Goal: Task Accomplishment & Management: Use online tool/utility

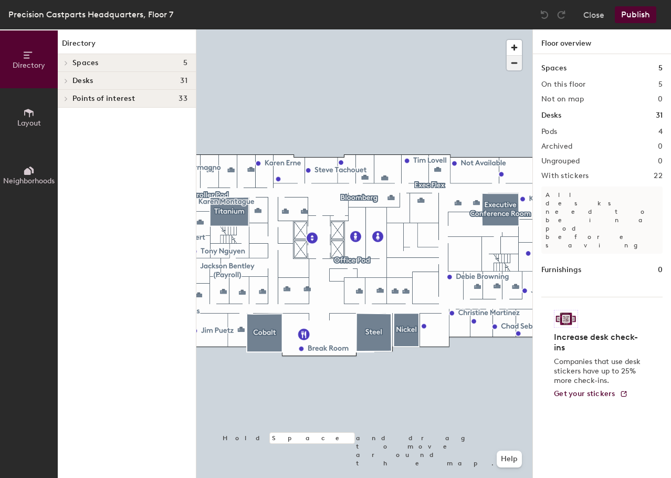
click at [514, 63] on span "button" at bounding box center [514, 63] width 15 height 15
click at [514, 64] on span "button" at bounding box center [514, 63] width 15 height 15
click at [72, 80] on div "Desks 31" at bounding box center [127, 81] width 138 height 18
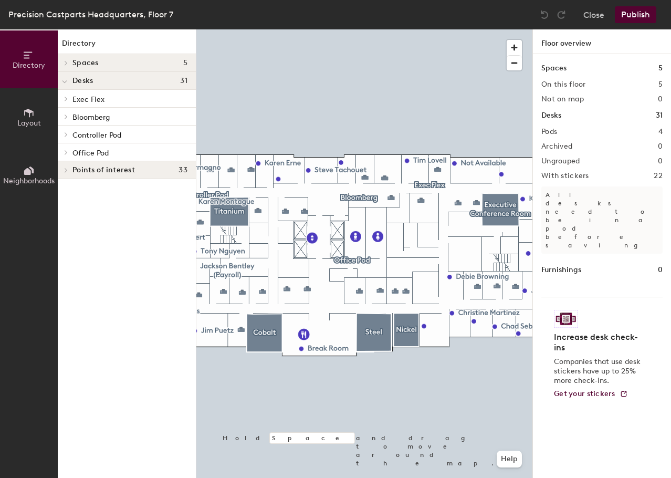
click at [65, 167] on div at bounding box center [65, 169] width 14 height 17
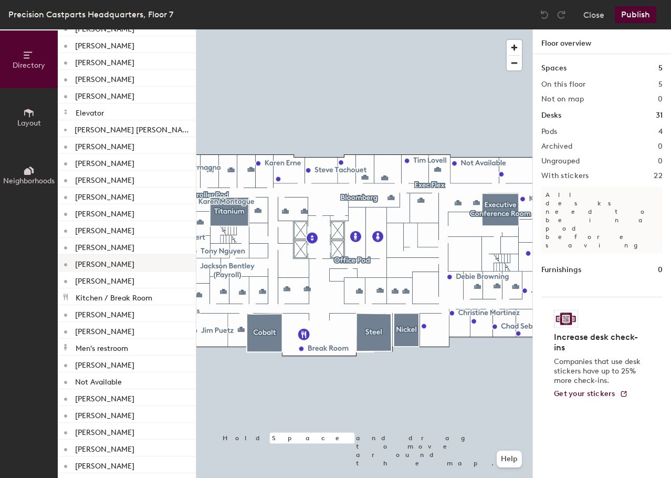
scroll to position [264, 0]
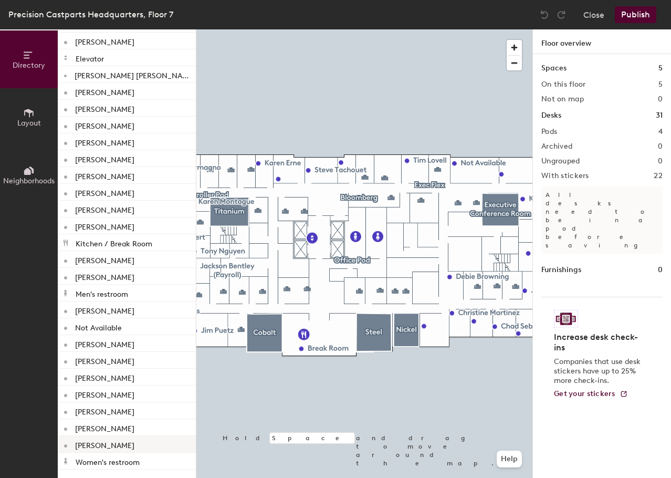
click at [97, 442] on p "[PERSON_NAME]" at bounding box center [104, 444] width 59 height 12
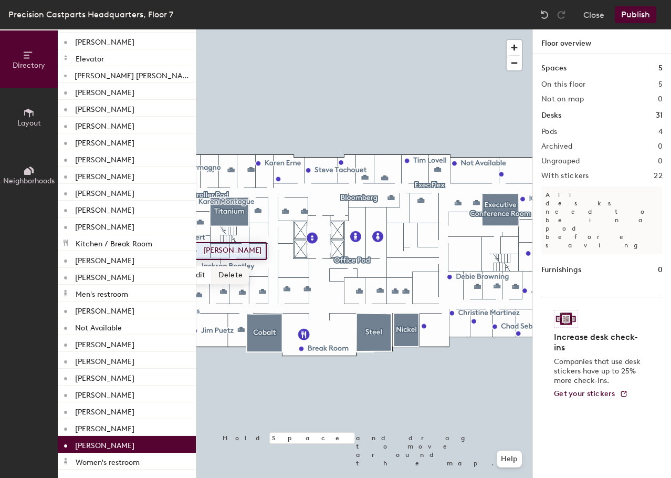
click at [240, 276] on span "Delete" at bounding box center [230, 275] width 37 height 18
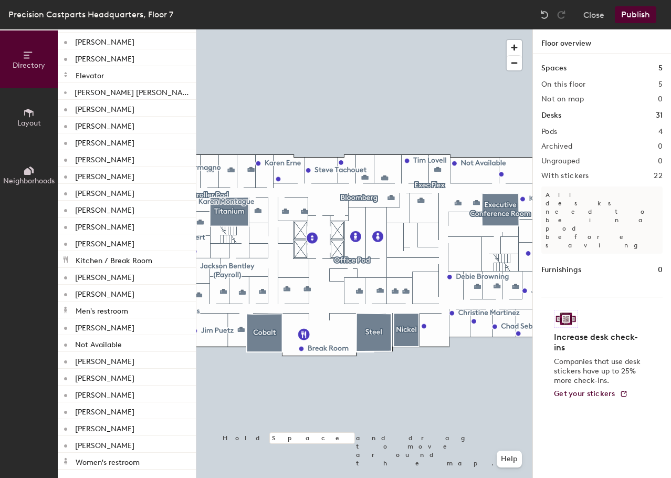
scroll to position [247, 0]
click at [23, 112] on button "Layout" at bounding box center [29, 117] width 58 height 58
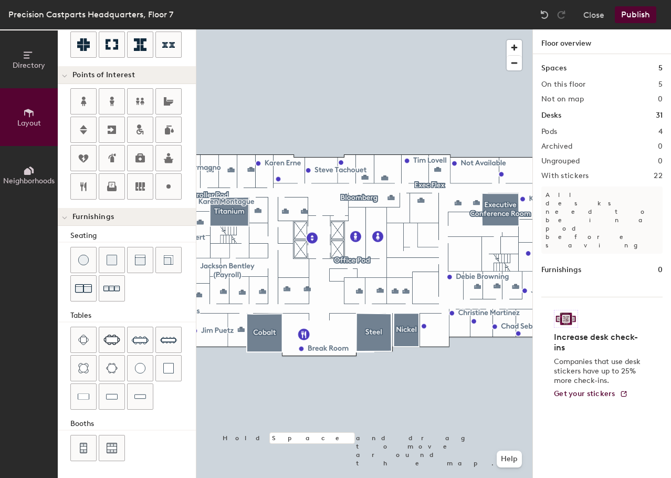
scroll to position [185, 0]
click at [514, 61] on span "button" at bounding box center [514, 63] width 15 height 15
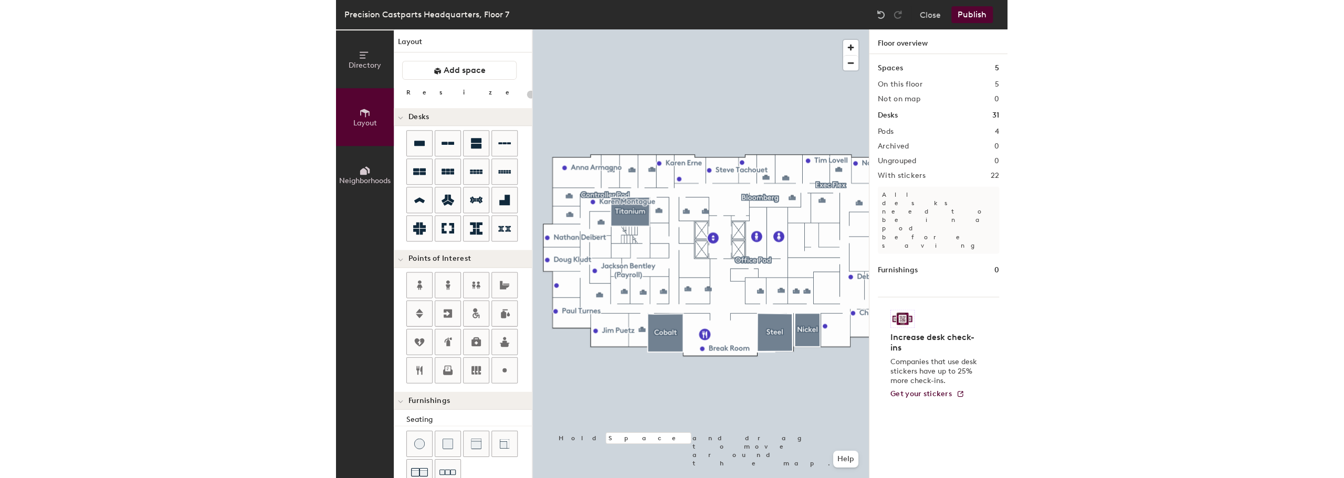
scroll to position [0, 0]
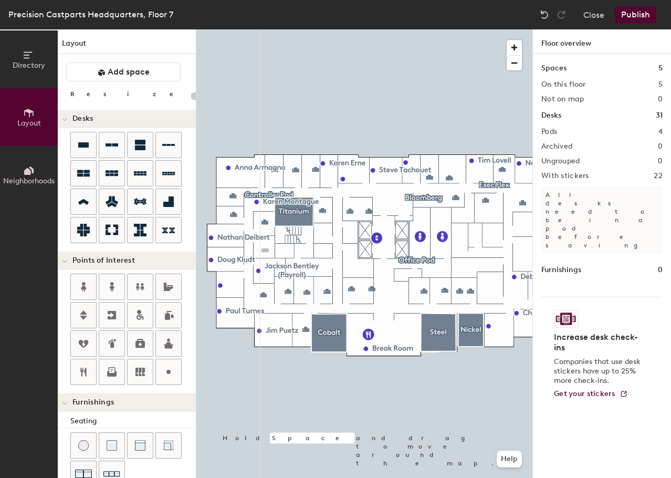
click at [265, 250] on div "Directory Layout Neighborhoods Layout Add space Resize Desks Points of Interest…" at bounding box center [335, 253] width 671 height 448
type input "100"
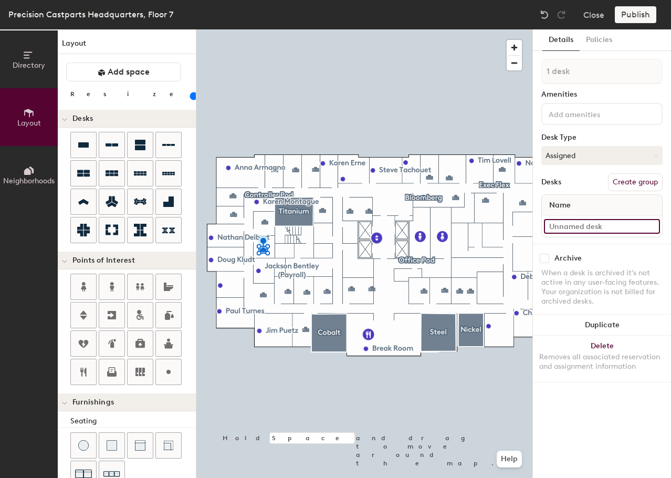
click at [593, 226] on input at bounding box center [602, 226] width 116 height 15
type input "Office 774"
click at [577, 157] on button "Assigned" at bounding box center [601, 155] width 121 height 19
click at [572, 217] on div "Hoteled" at bounding box center [594, 220] width 105 height 16
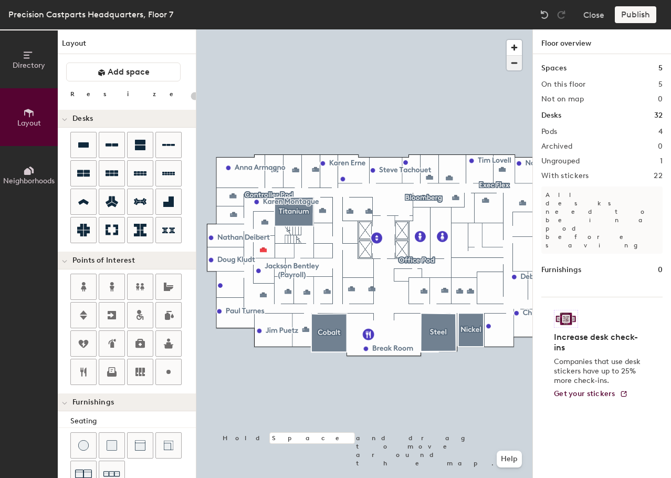
click at [517, 63] on span "button" at bounding box center [514, 63] width 15 height 15
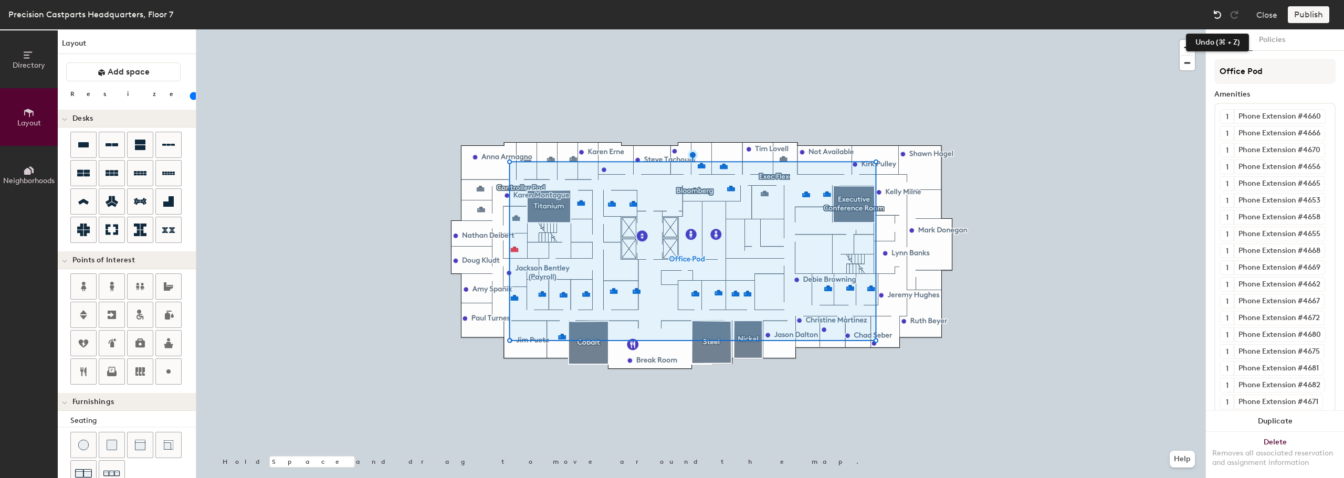
click at [670, 14] on img at bounding box center [1217, 14] width 10 height 10
click at [670, 29] on div at bounding box center [700, 29] width 1009 height 0
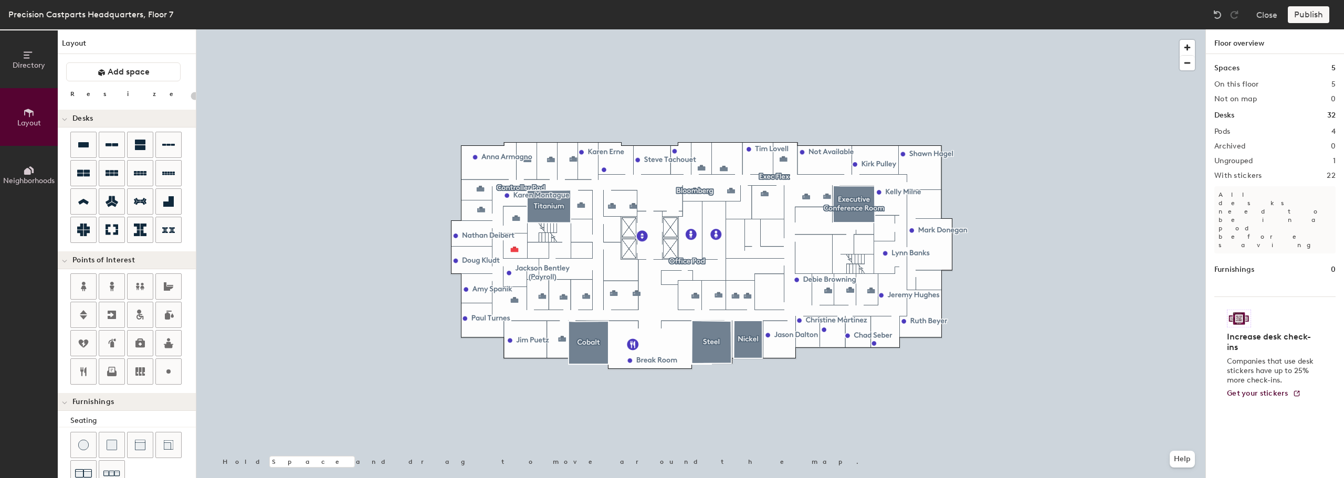
click at [670, 130] on h2 "Pods" at bounding box center [1222, 132] width 16 height 8
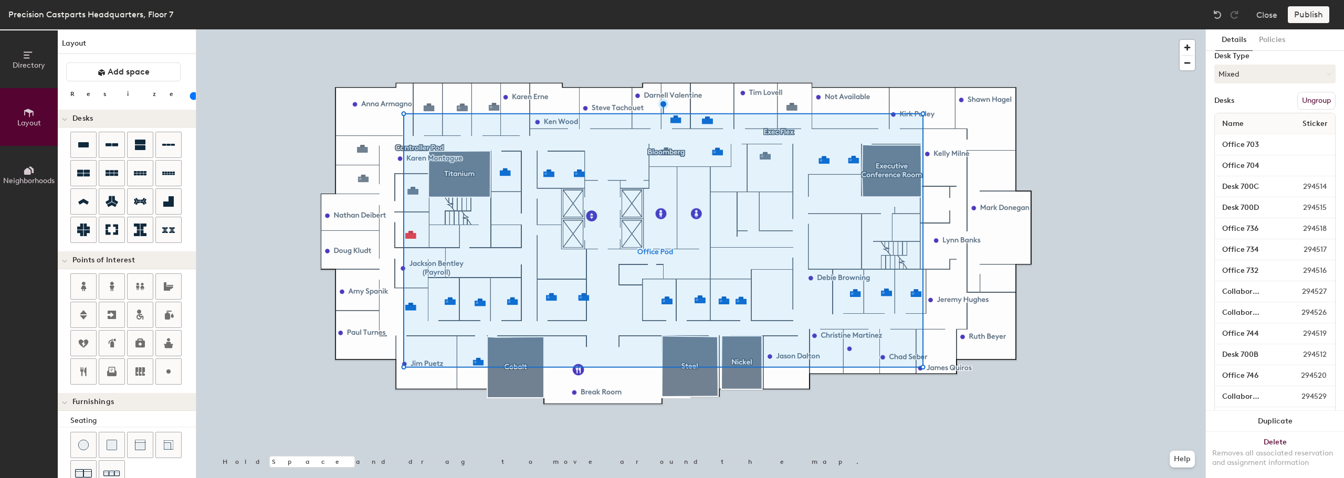
scroll to position [207, 0]
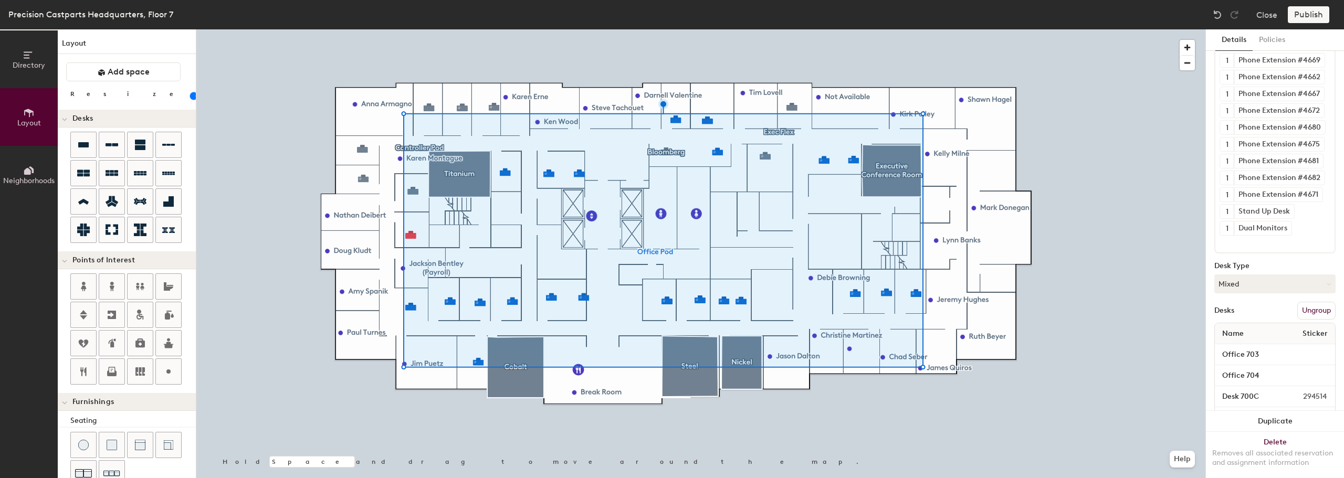
click at [670, 310] on button "Ungroup" at bounding box center [1316, 311] width 38 height 18
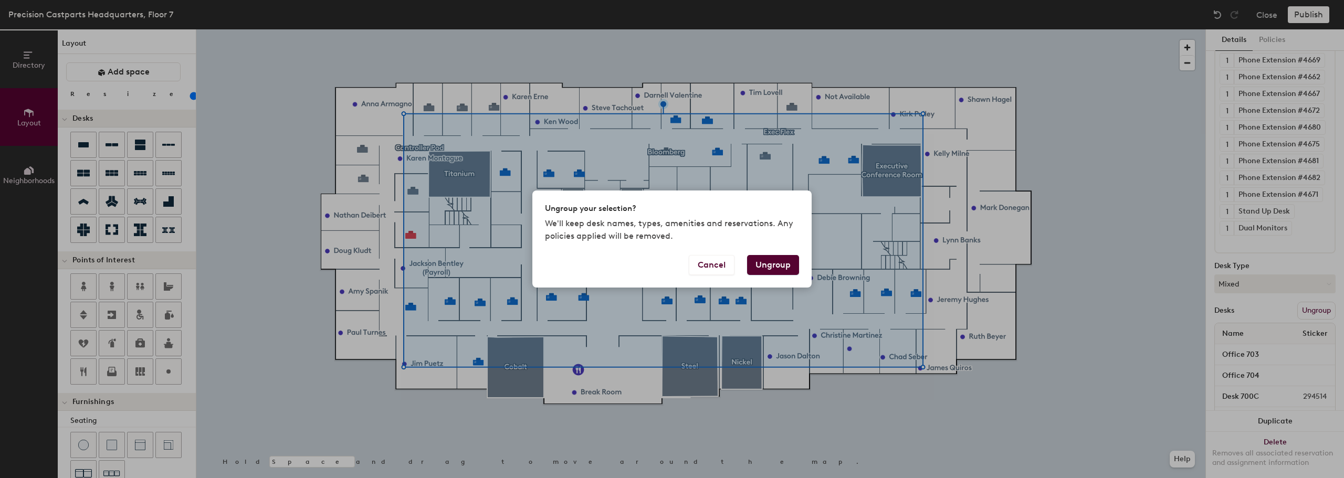
click at [670, 260] on button "Ungroup" at bounding box center [773, 265] width 52 height 20
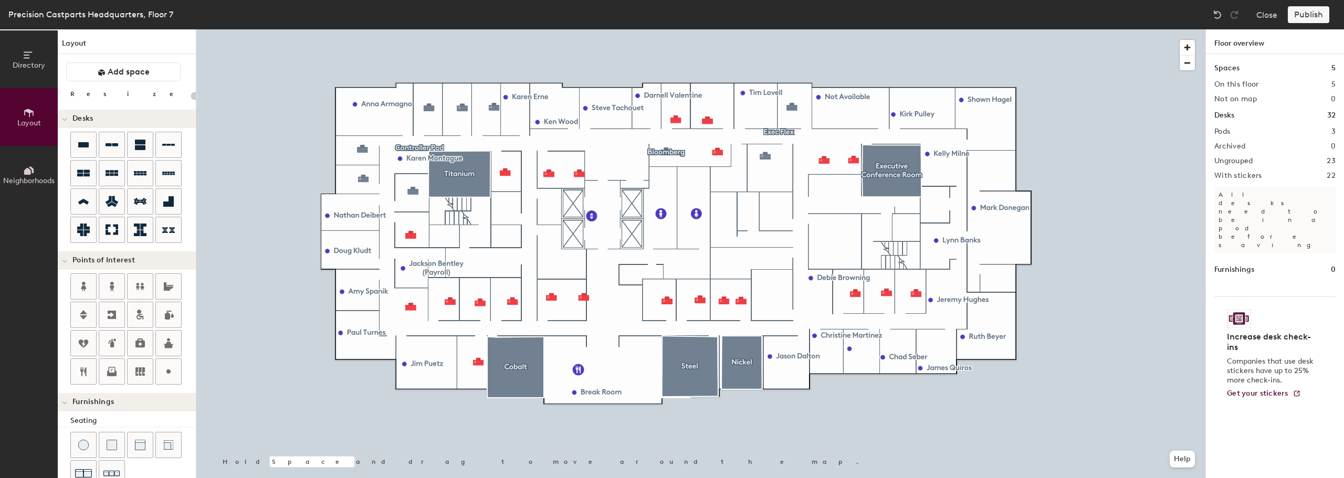
type input "100"
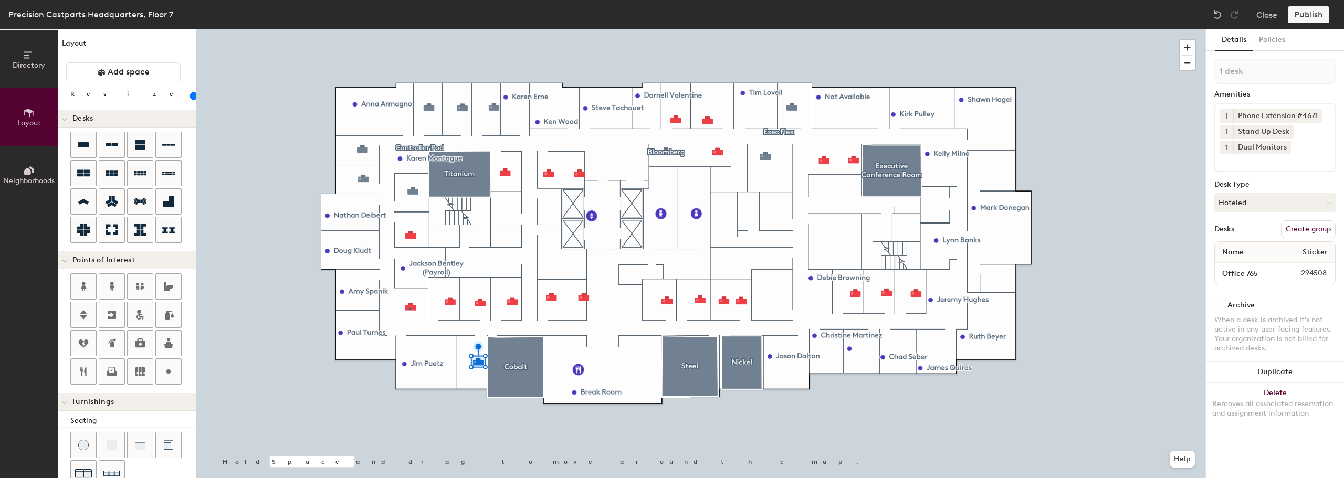
click at [410, 29] on div at bounding box center [700, 29] width 1009 height 0
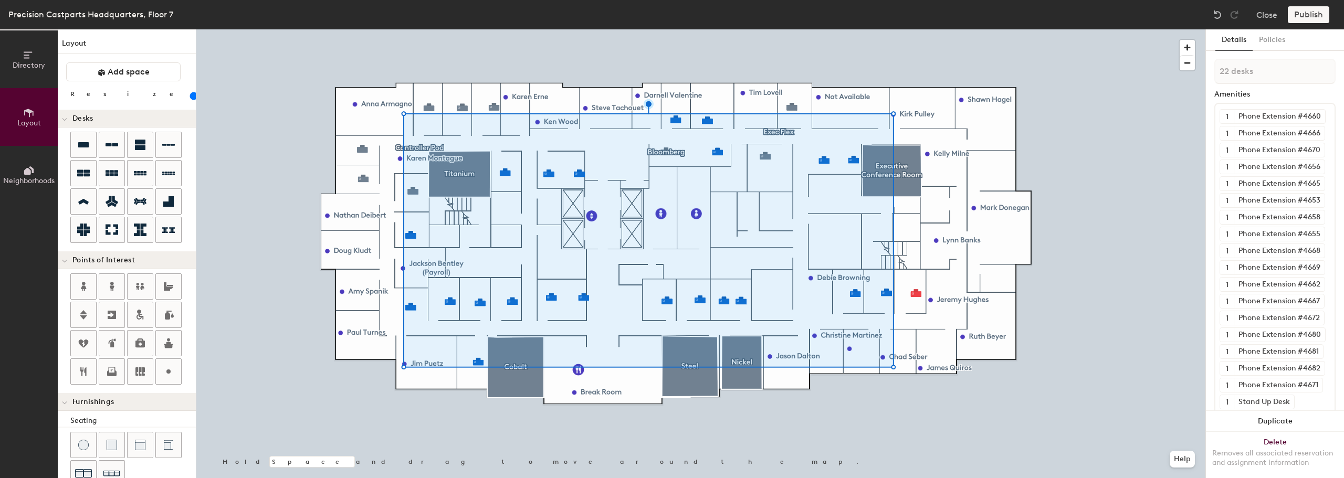
type input "23 desks"
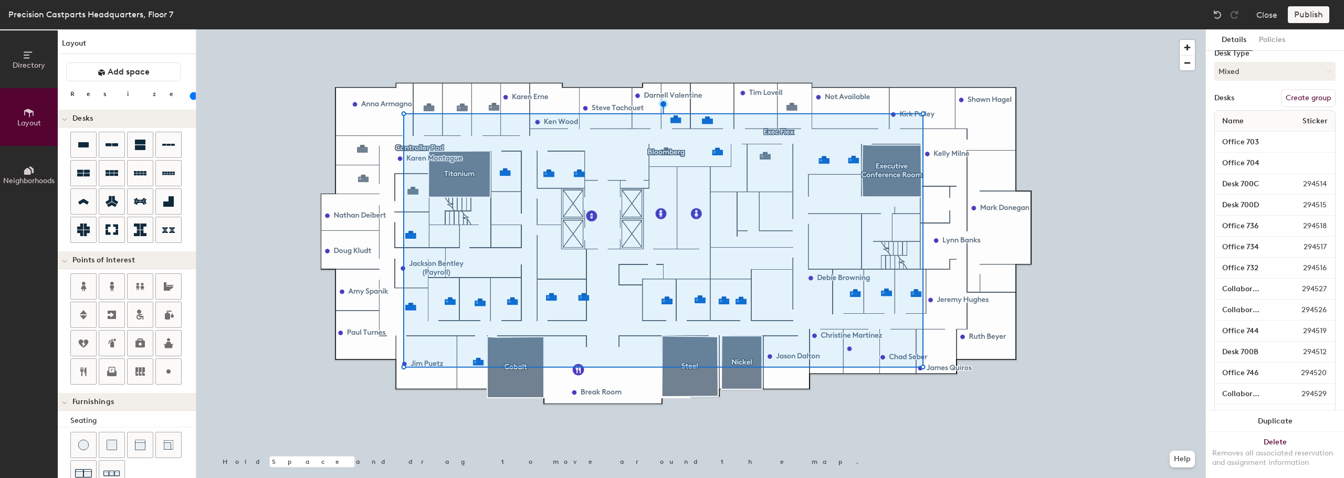
scroll to position [210, 0]
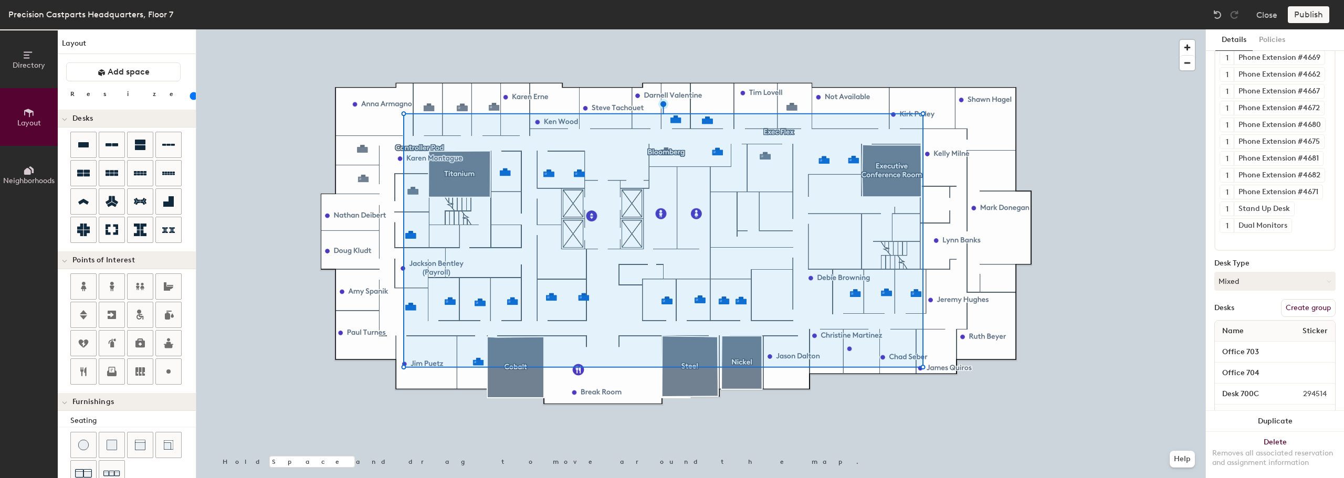
click at [670, 304] on button "Create group" at bounding box center [1308, 308] width 55 height 18
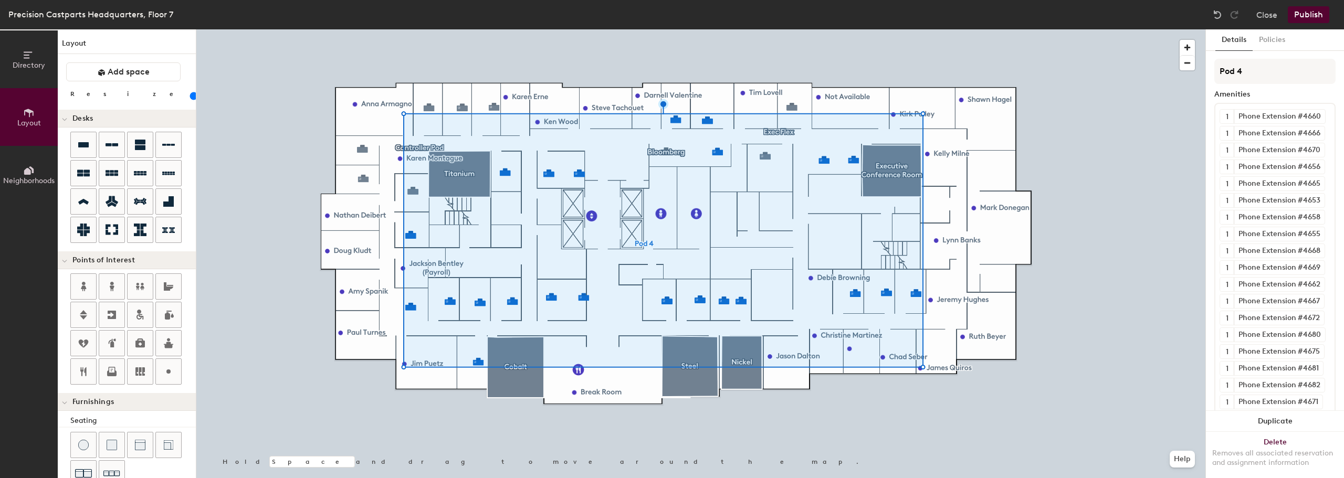
drag, startPoint x: 1248, startPoint y: 72, endPoint x: 1210, endPoint y: 72, distance: 37.3
click at [670, 72] on div "Details Policies Pod 4 Amenities 1 Phone Extension #4660 1 Phone Extension #466…" at bounding box center [1275, 253] width 138 height 449
type input "Office Pod"
click at [670, 15] on button "Publish" at bounding box center [1308, 14] width 41 height 17
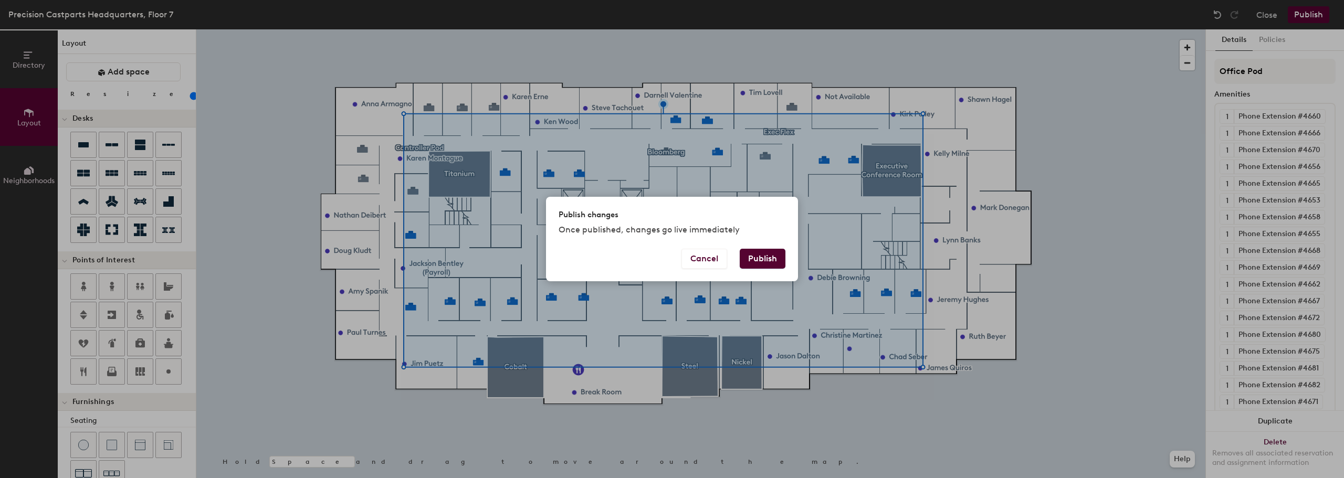
click at [670, 260] on button "Publish" at bounding box center [763, 259] width 46 height 20
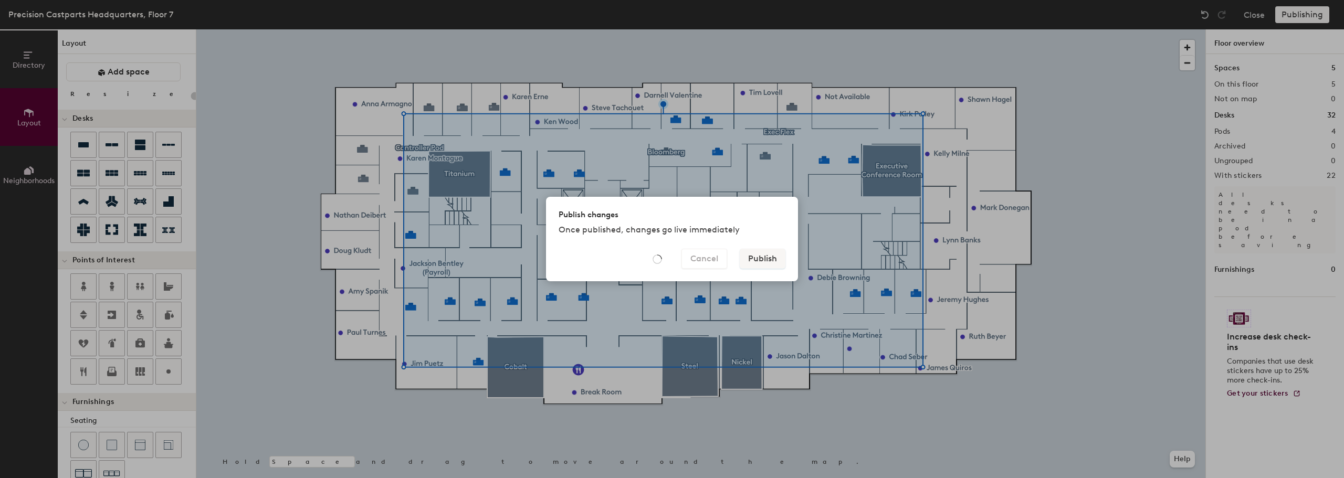
type input "20"
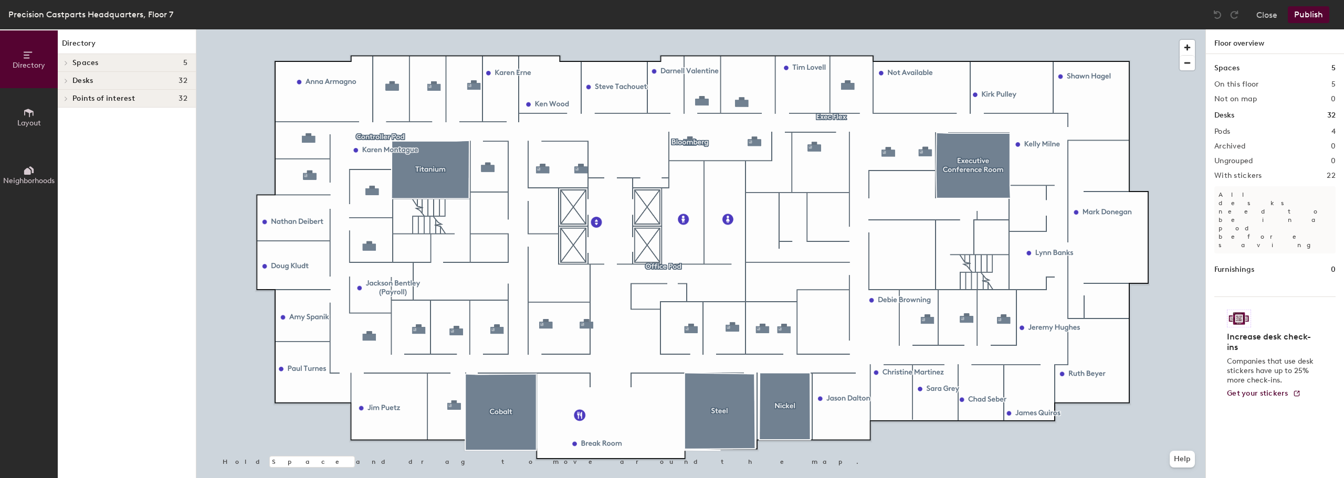
click at [68, 79] on icon at bounding box center [66, 80] width 4 height 5
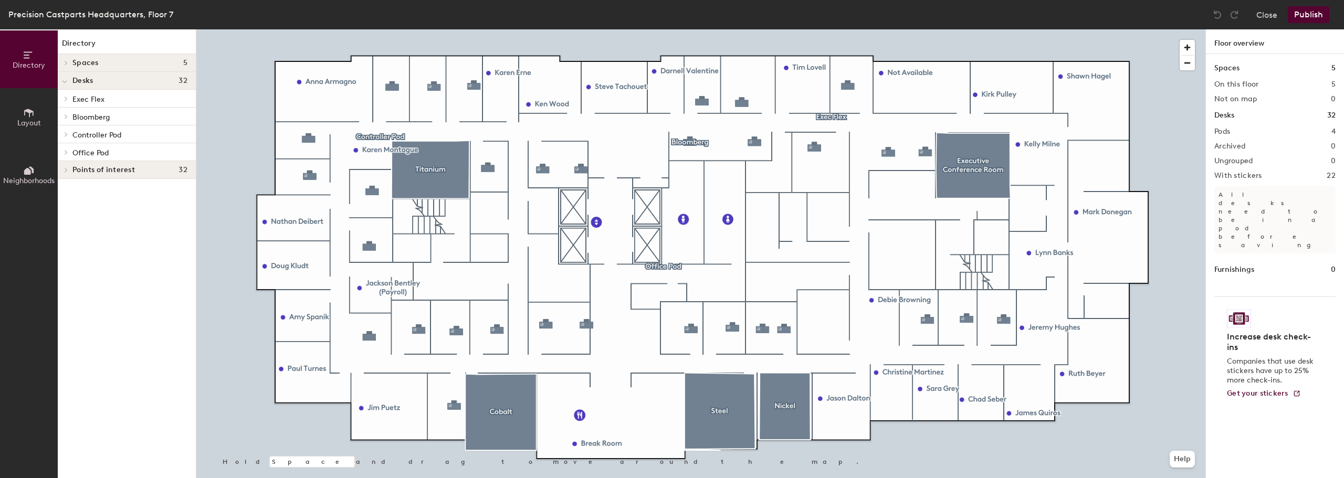
click at [67, 151] on icon at bounding box center [66, 152] width 4 height 5
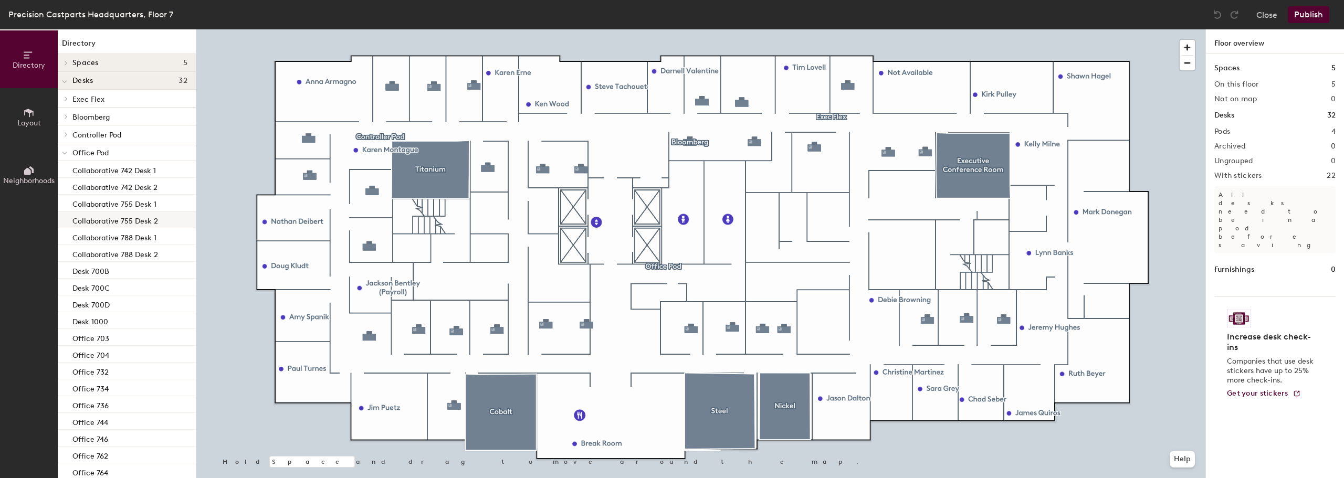
scroll to position [96, 0]
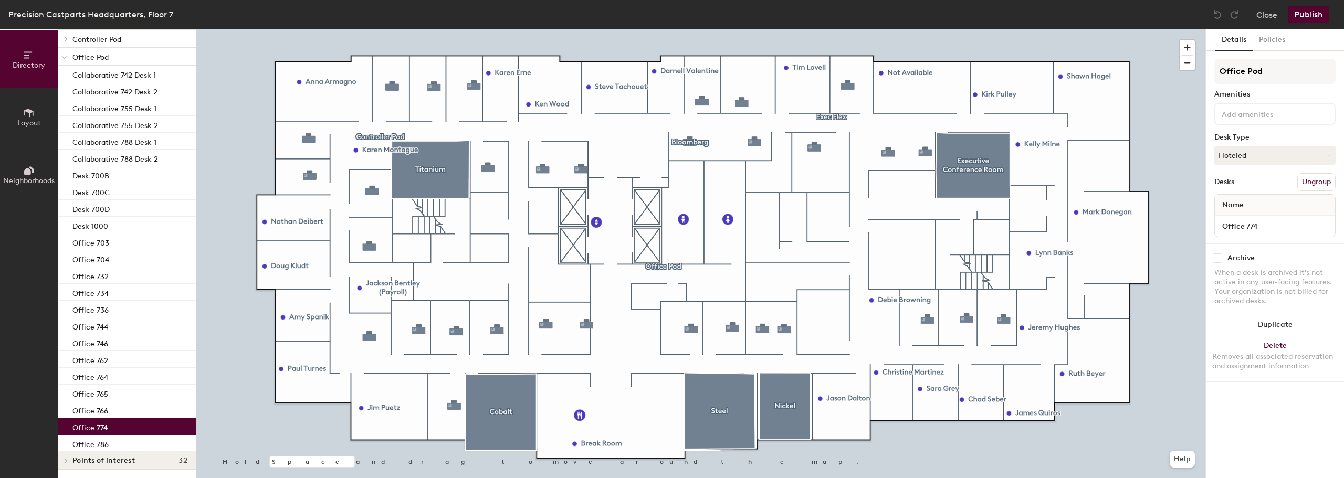
click at [97, 428] on p "Office 774" at bounding box center [89, 426] width 35 height 12
click at [104, 364] on p "Office 762" at bounding box center [90, 359] width 36 height 12
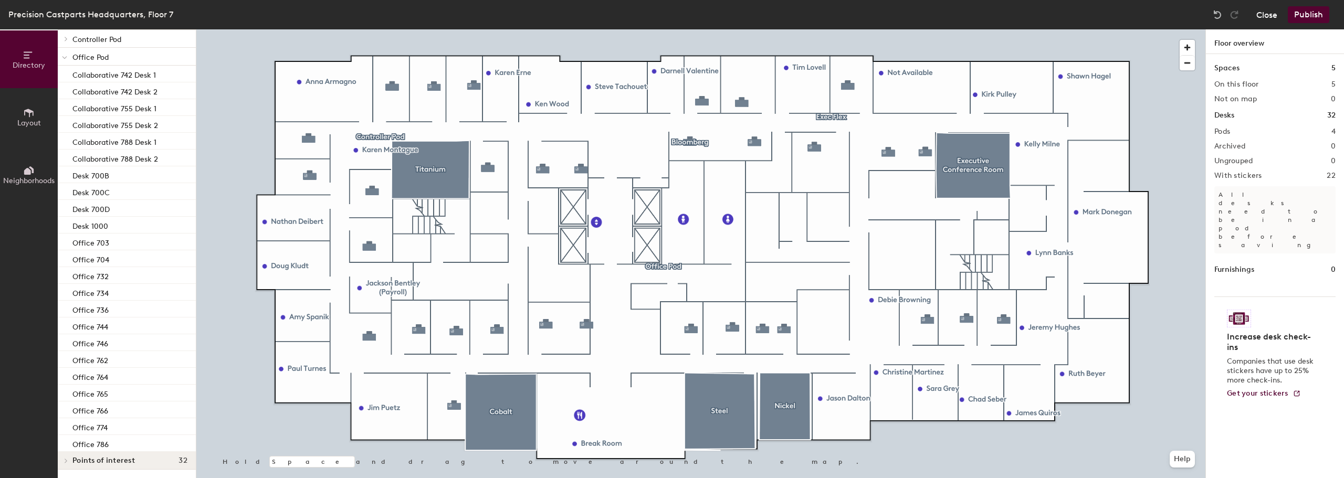
click at [1269, 18] on button "Close" at bounding box center [1266, 14] width 21 height 17
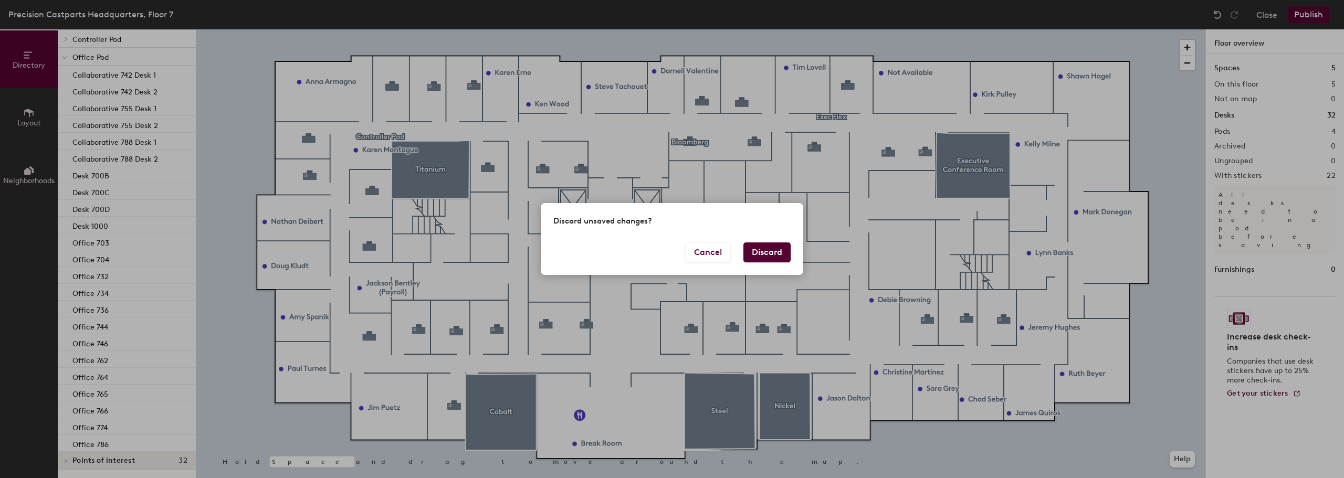
click at [769, 258] on button "Discard" at bounding box center [766, 253] width 47 height 20
